Goal: Navigation & Orientation: Find specific page/section

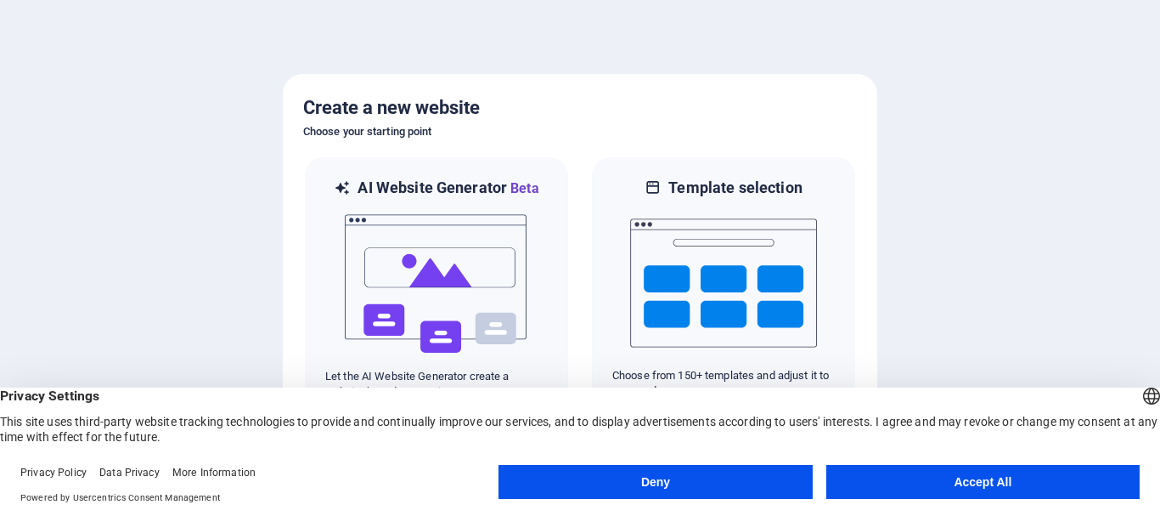
click at [922, 477] on button "Accept All" at bounding box center [983, 482] width 313 height 34
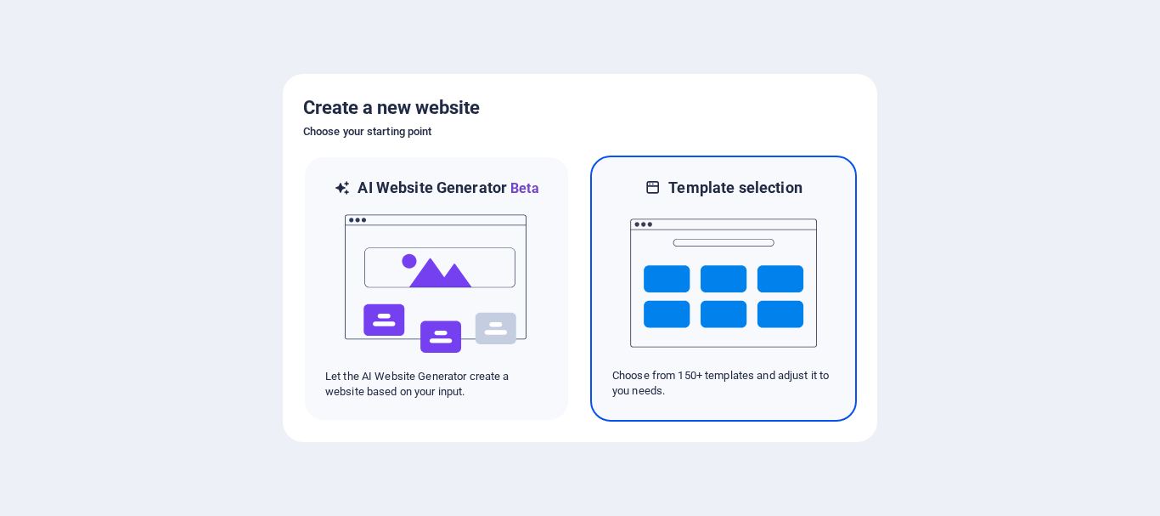
click at [721, 312] on img at bounding box center [723, 283] width 187 height 170
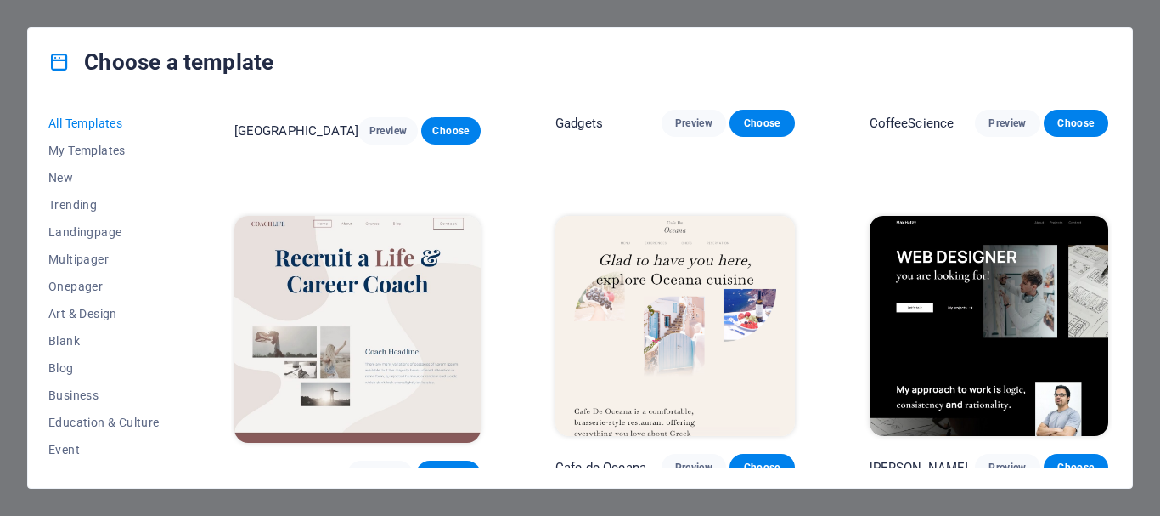
scroll to position [4191, 0]
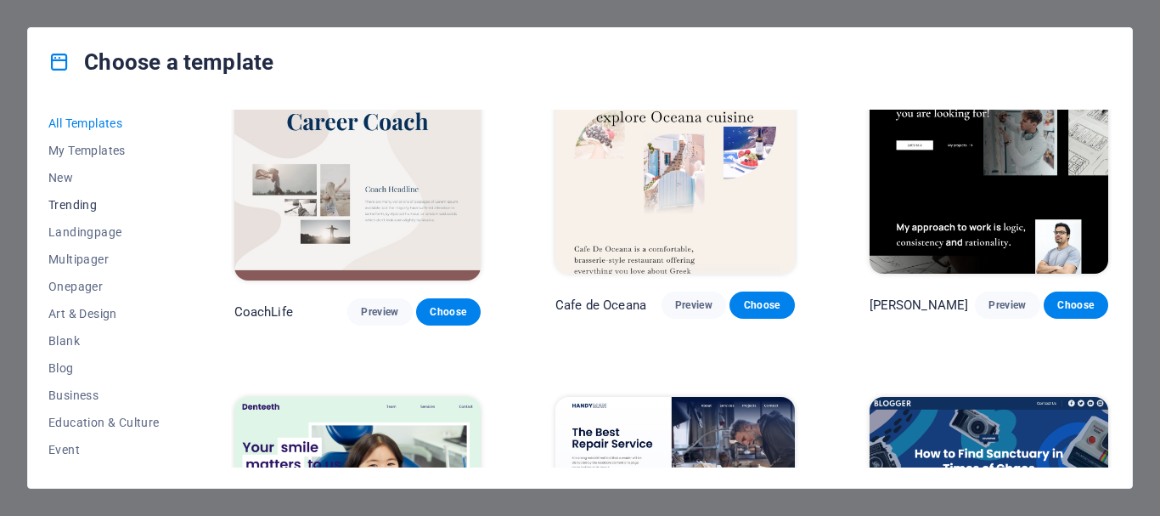
click at [89, 201] on span "Trending" at bounding box center [103, 205] width 111 height 14
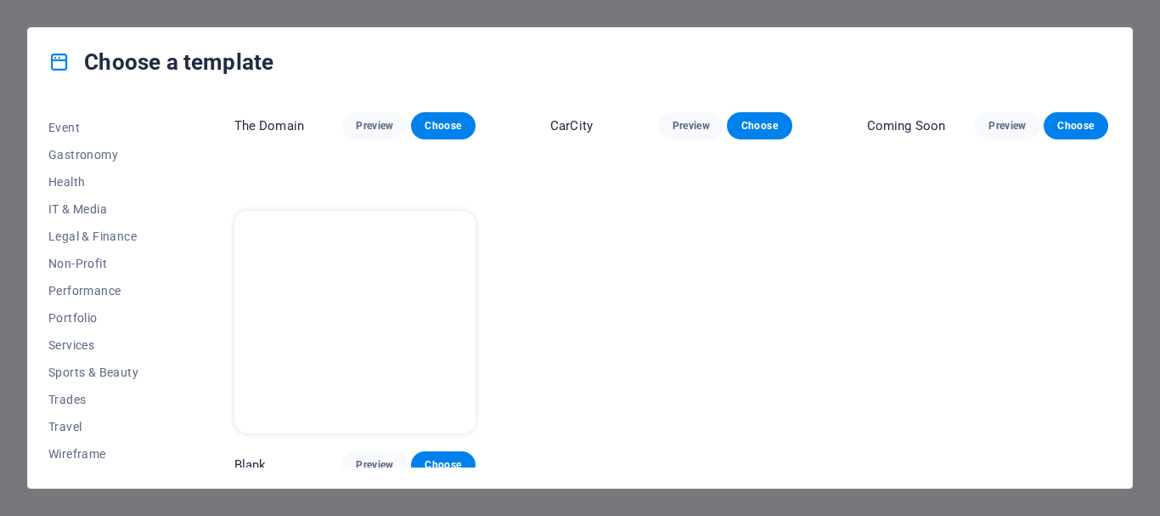
scroll to position [0, 0]
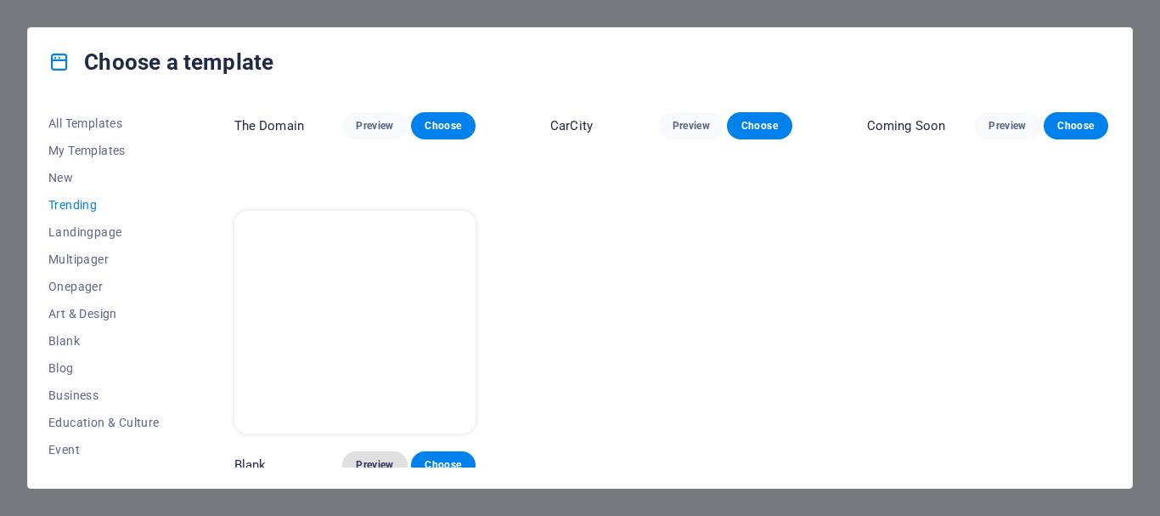
click at [375, 451] on button "Preview" at bounding box center [374, 464] width 65 height 27
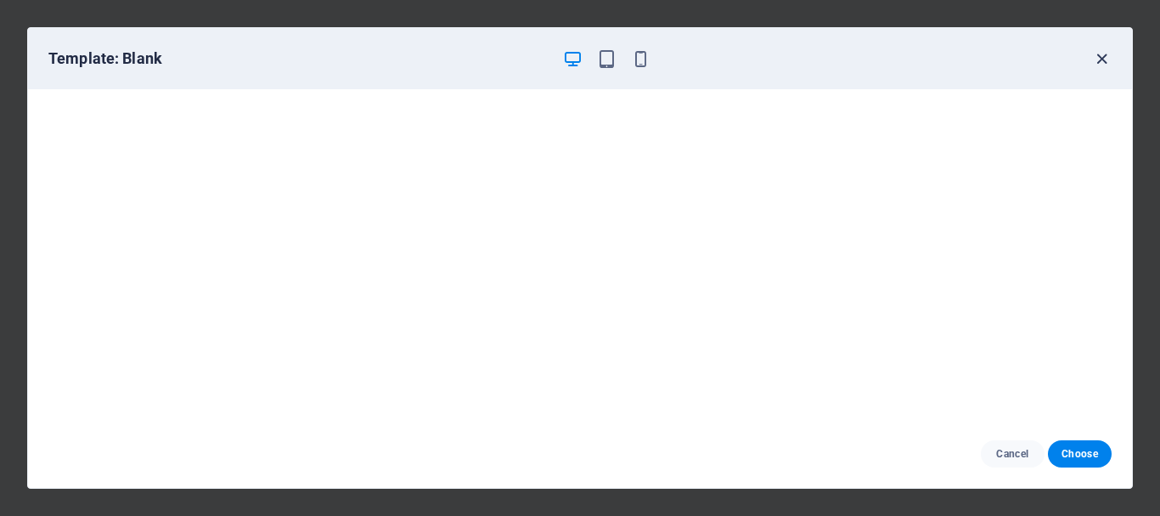
click at [1102, 56] on icon "button" at bounding box center [1102, 59] width 20 height 20
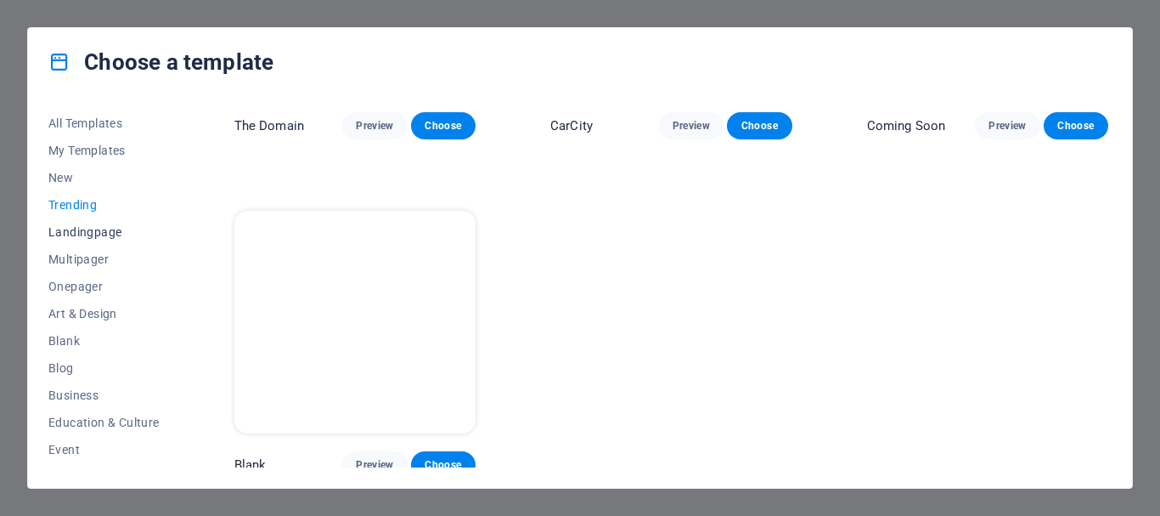
click at [101, 229] on span "Landingpage" at bounding box center [103, 232] width 111 height 14
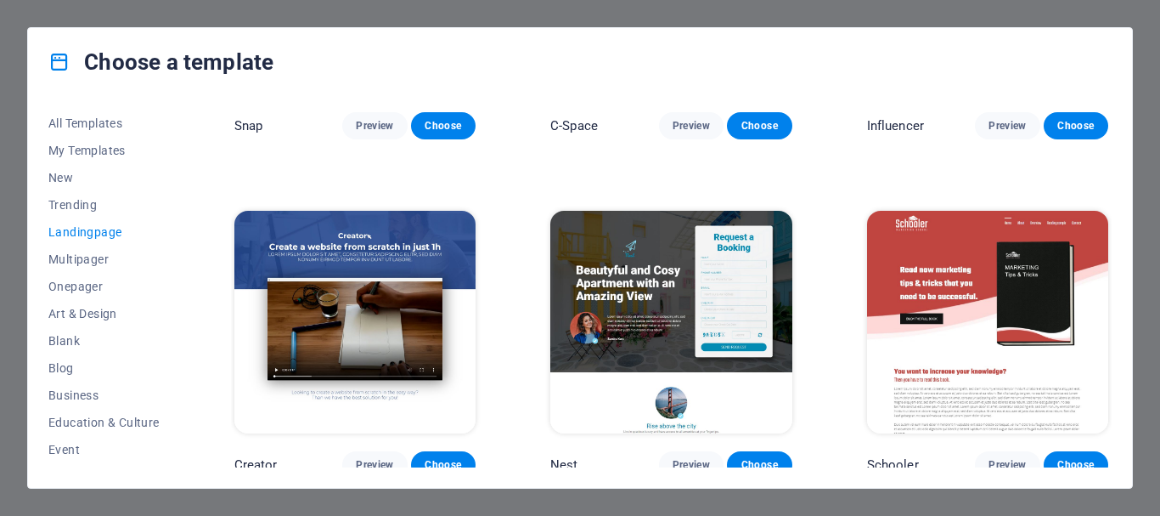
scroll to position [2608, 0]
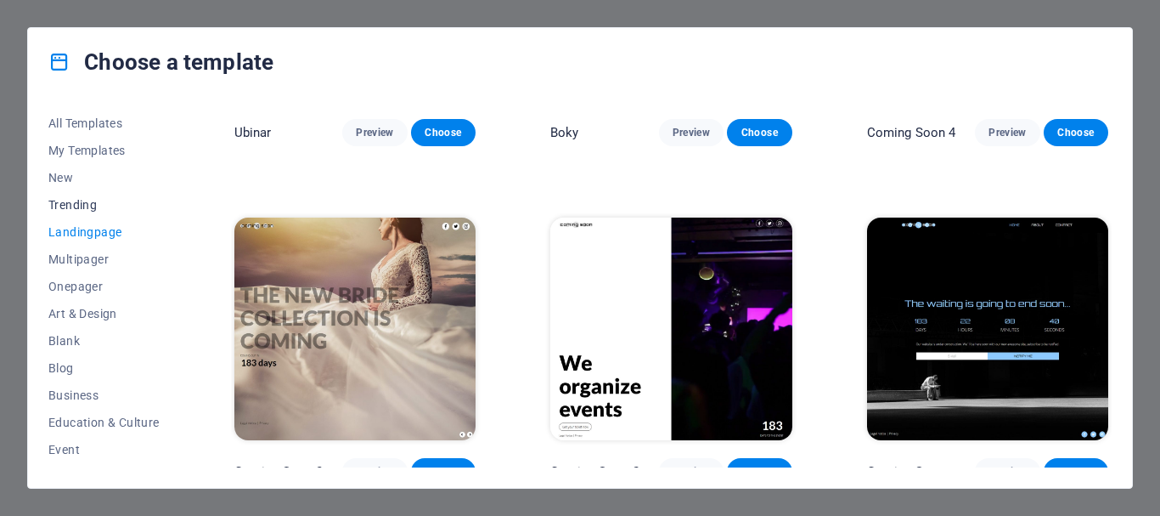
click at [96, 207] on span "Trending" at bounding box center [103, 205] width 111 height 14
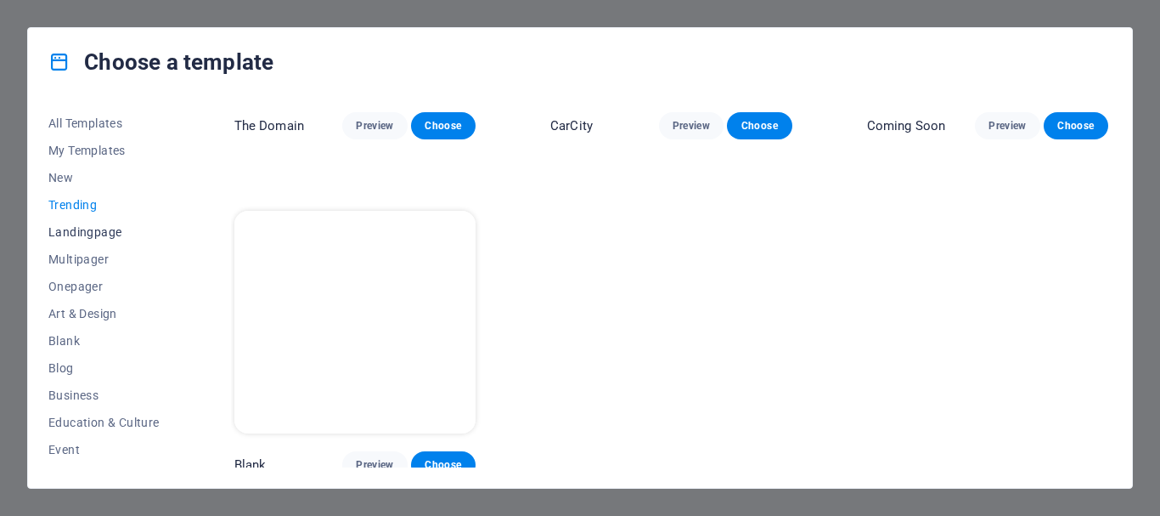
click at [96, 225] on span "Landingpage" at bounding box center [103, 232] width 111 height 14
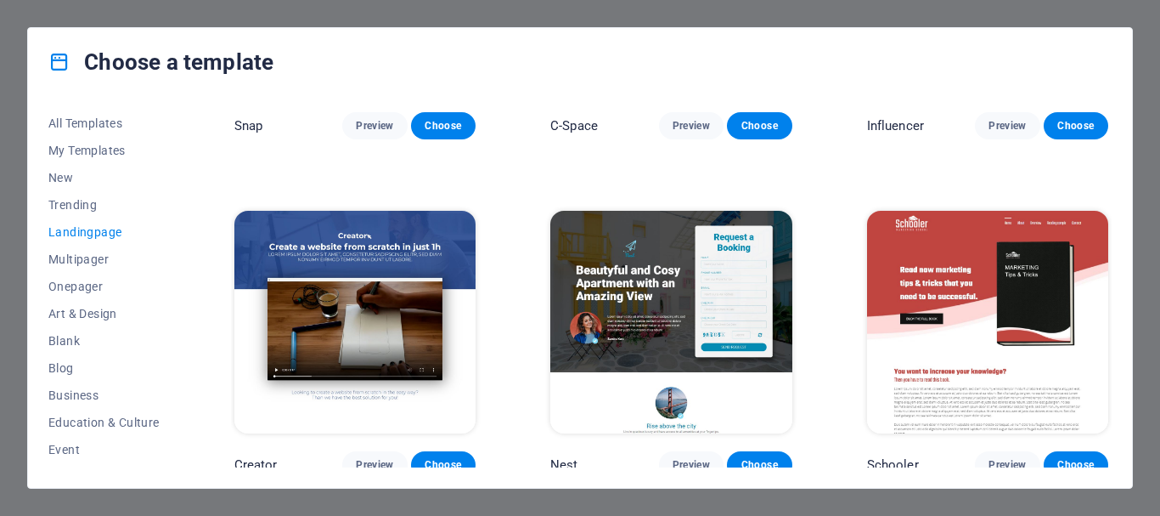
scroll to position [2608, 0]
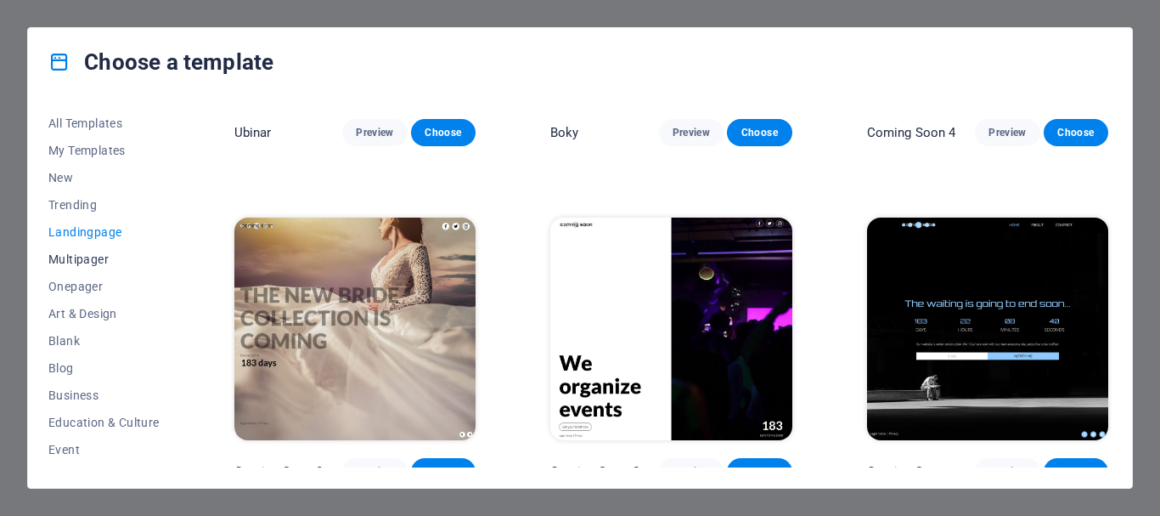
click at [90, 252] on span "Multipager" at bounding box center [103, 259] width 111 height 14
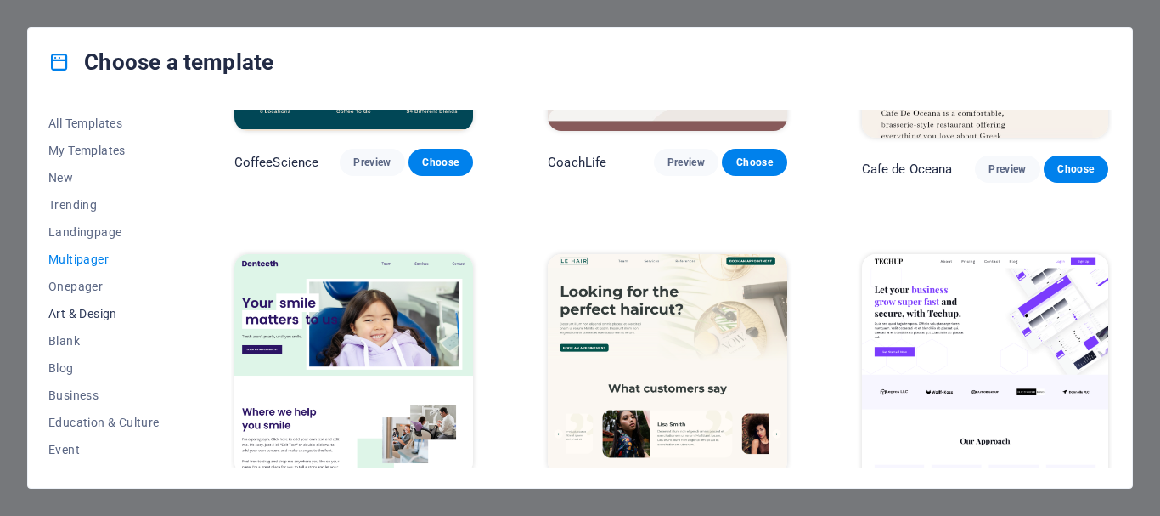
click at [96, 311] on span "Art & Design" at bounding box center [103, 314] width 111 height 14
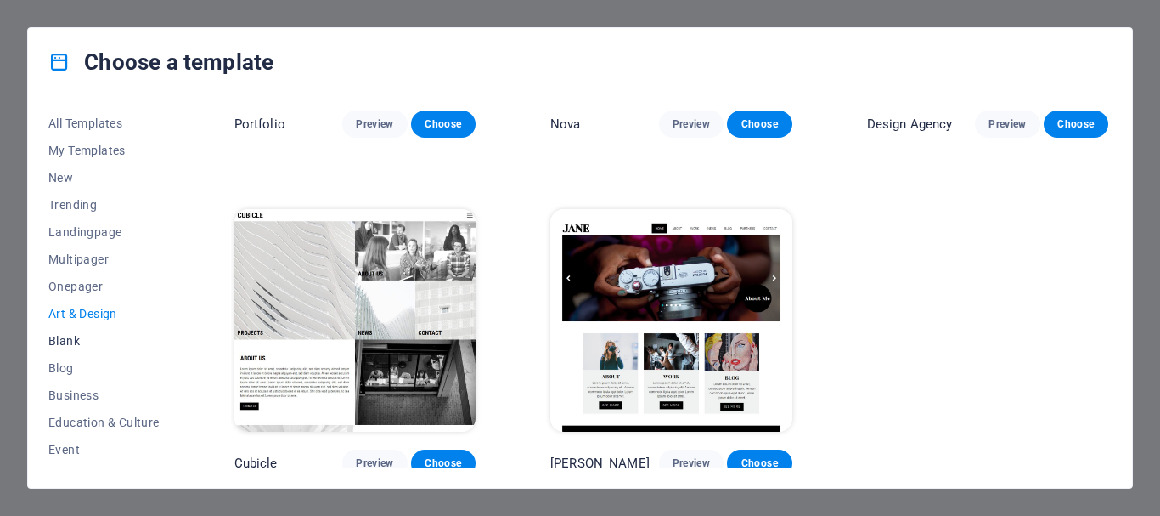
scroll to position [113, 0]
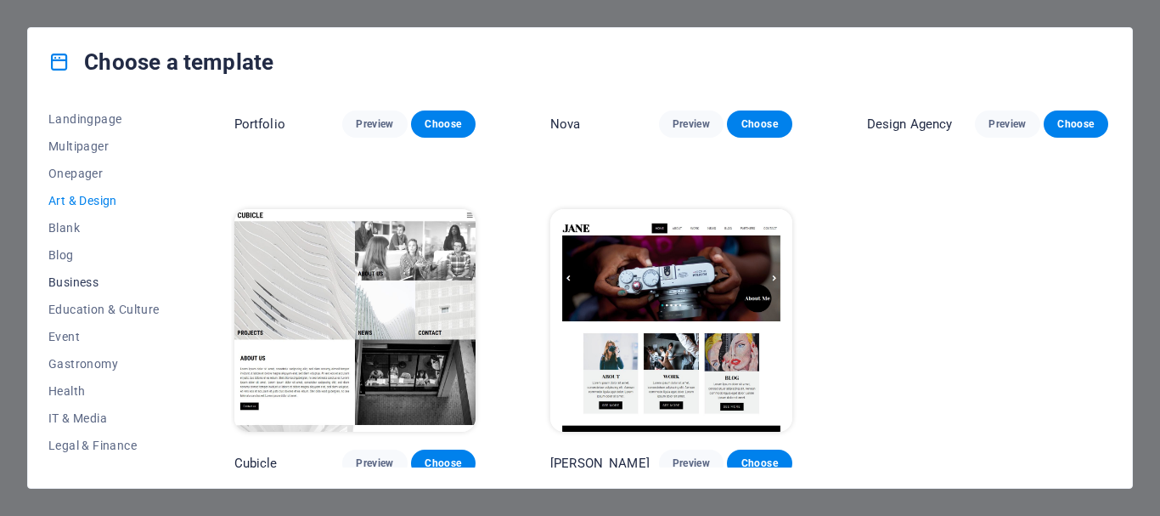
click at [96, 281] on span "Business" at bounding box center [103, 282] width 111 height 14
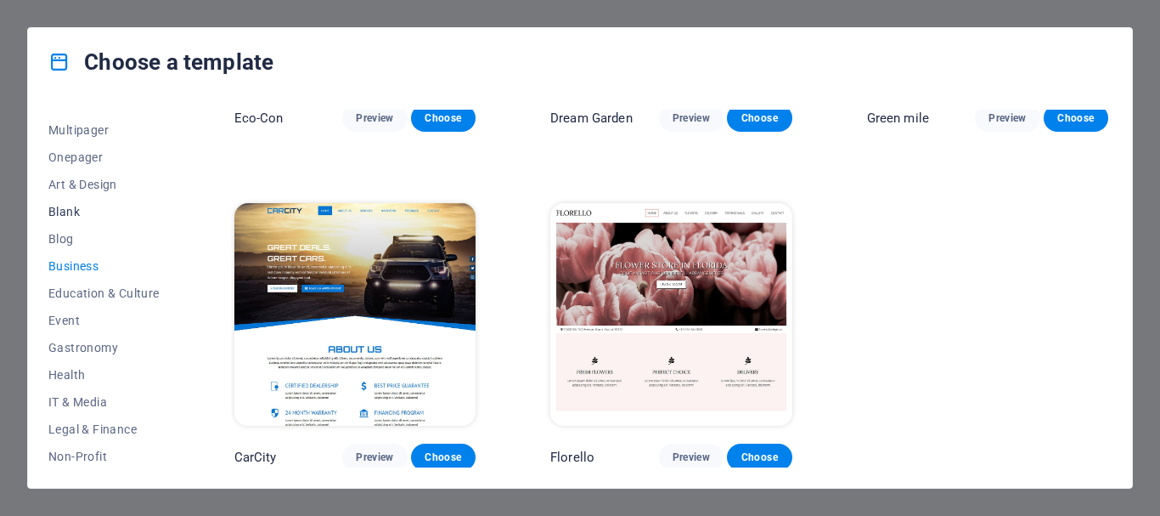
scroll to position [0, 0]
